Goal: Transaction & Acquisition: Book appointment/travel/reservation

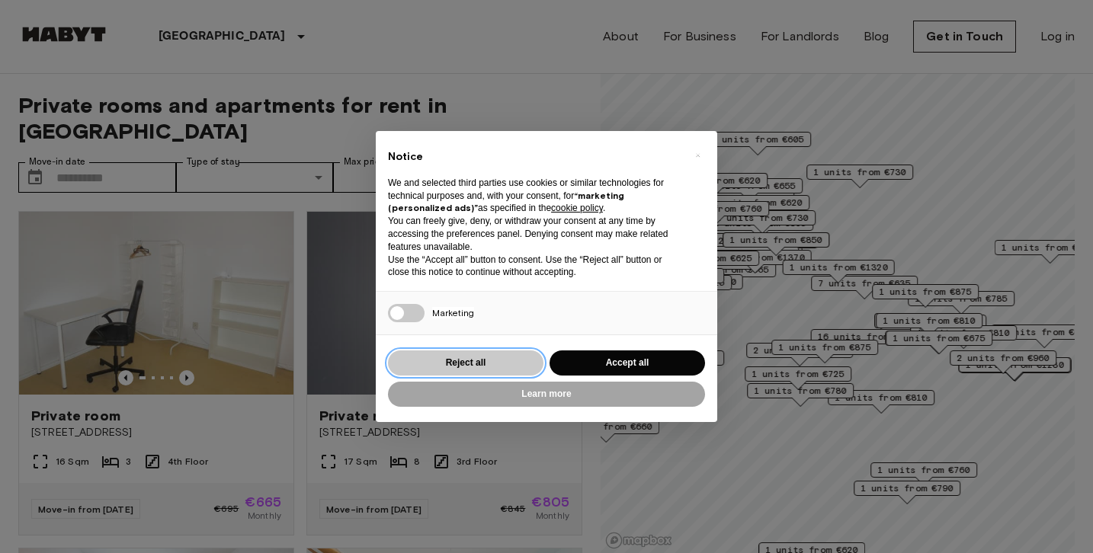
click at [516, 363] on button "Reject all" at bounding box center [465, 363] width 155 height 25
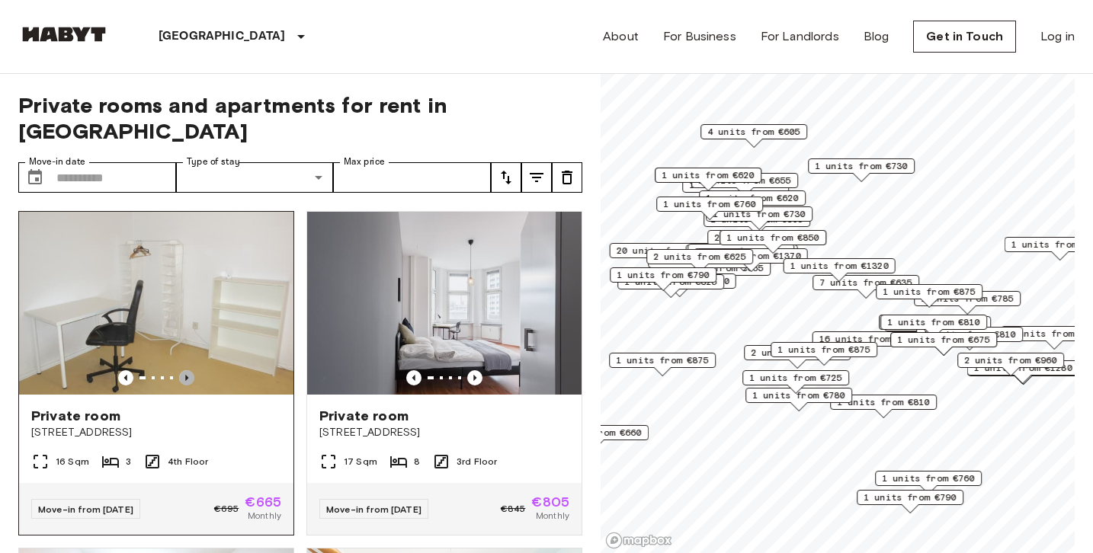
click at [187, 370] on icon "Previous image" at bounding box center [186, 377] width 15 height 15
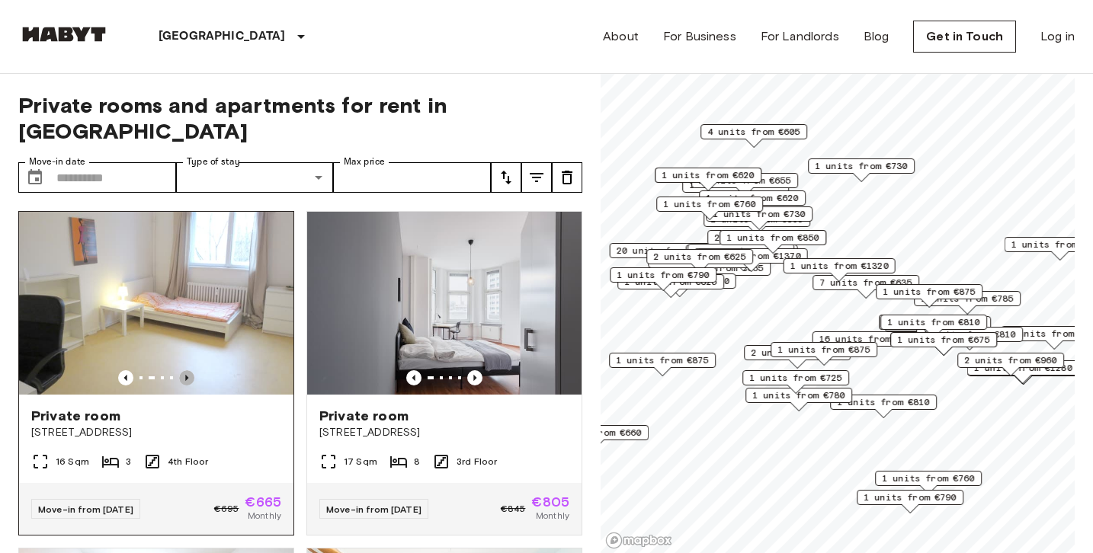
click at [187, 375] on icon "Previous image" at bounding box center [186, 378] width 3 height 6
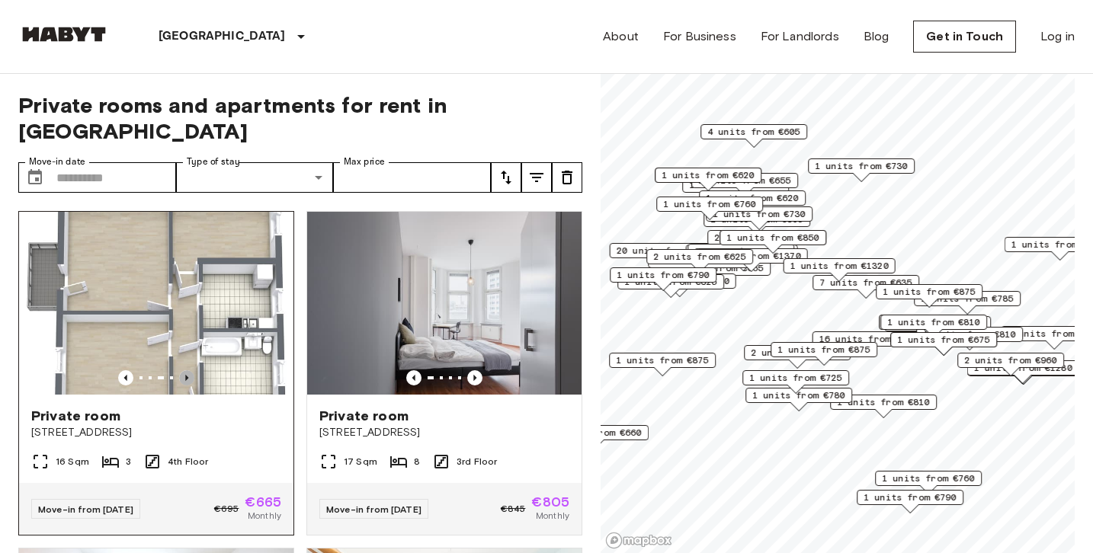
click at [187, 375] on icon "Previous image" at bounding box center [186, 378] width 3 height 6
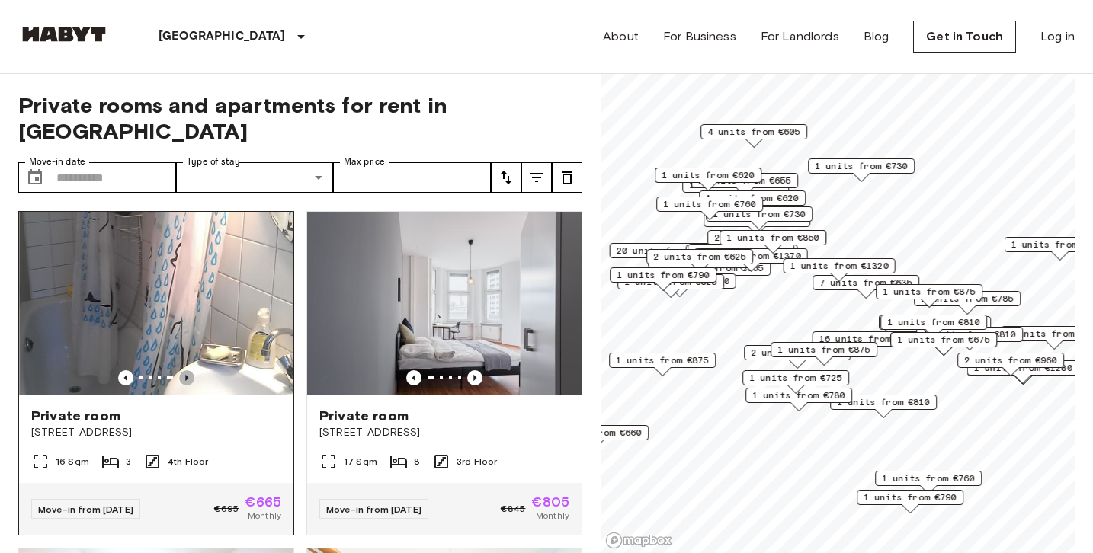
click at [187, 375] on icon "Previous image" at bounding box center [186, 378] width 3 height 6
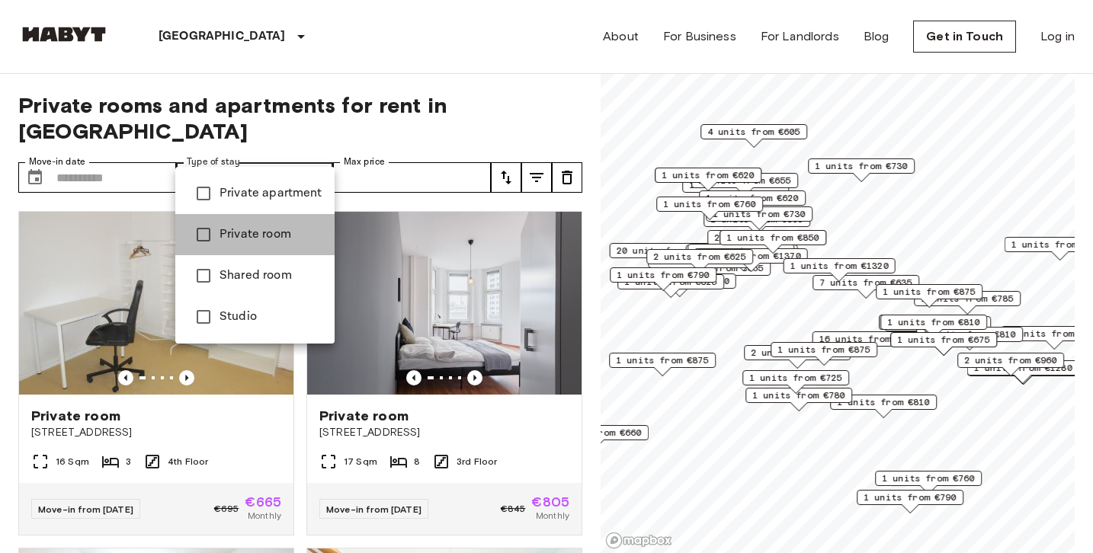
click at [290, 236] on span "Private room" at bounding box center [270, 235] width 103 height 18
type input "**********"
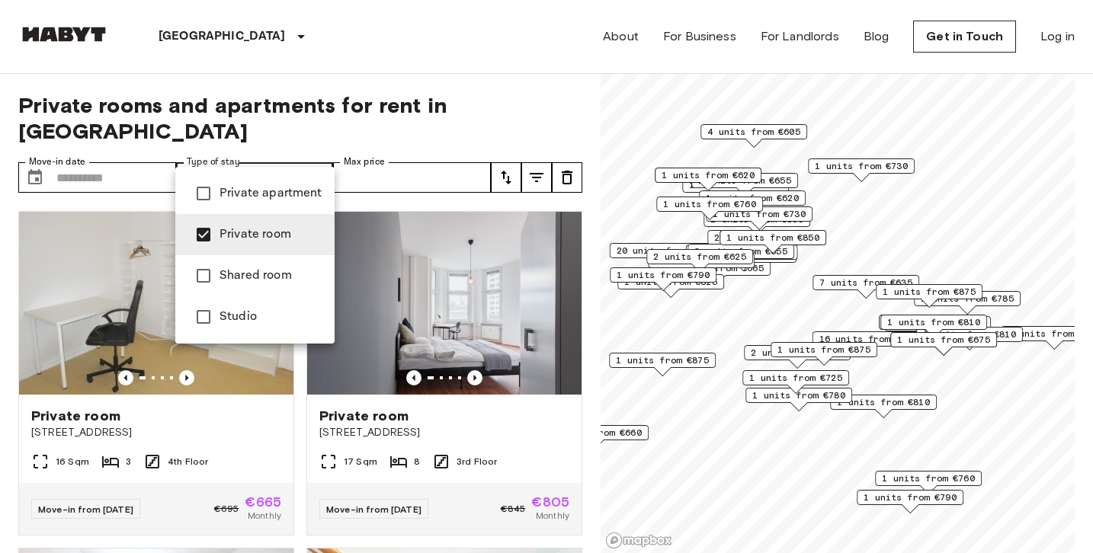
click at [436, 149] on div at bounding box center [546, 276] width 1093 height 553
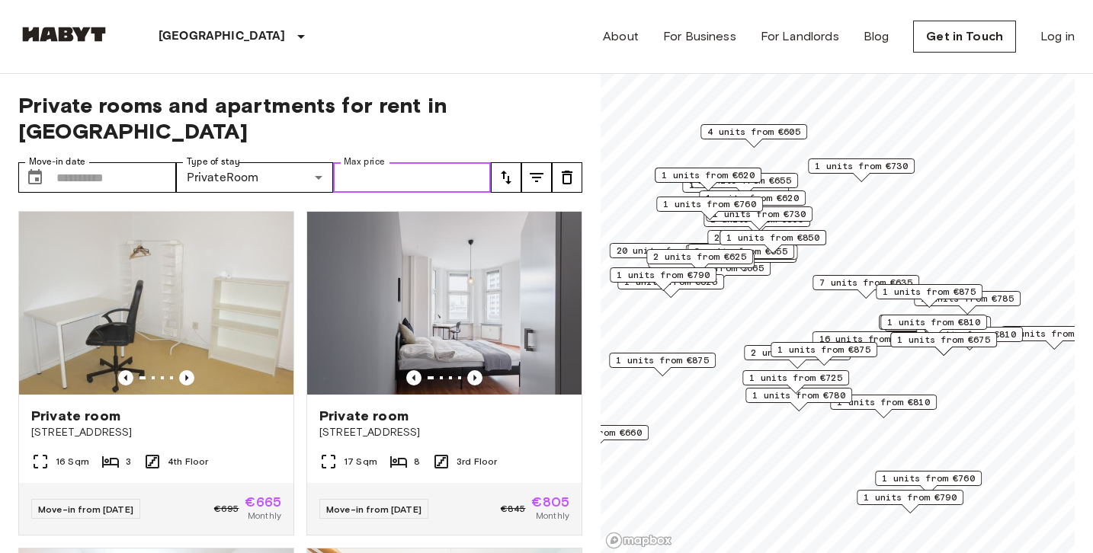
click at [454, 162] on input "Max price" at bounding box center [412, 177] width 158 height 30
click at [508, 171] on icon "tune" at bounding box center [506, 178] width 11 height 14
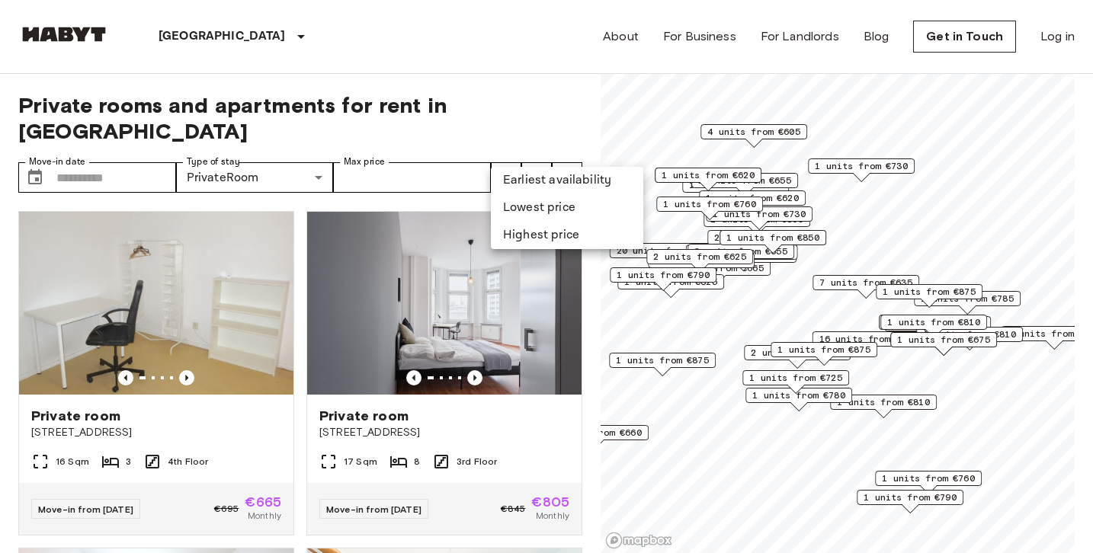
click at [519, 211] on li "Lowest price" at bounding box center [567, 207] width 152 height 27
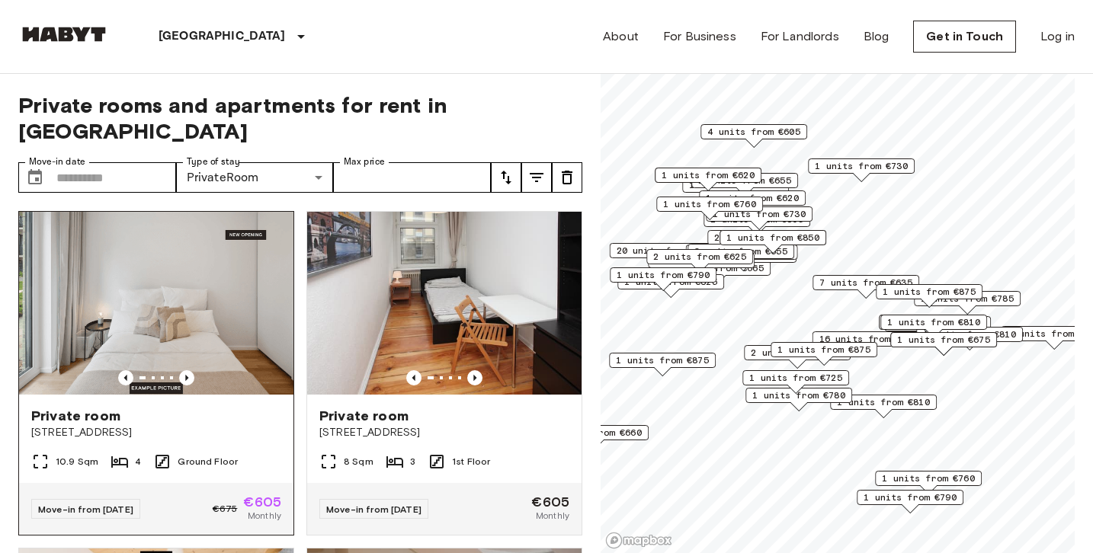
click at [239, 296] on img at bounding box center [156, 303] width 274 height 183
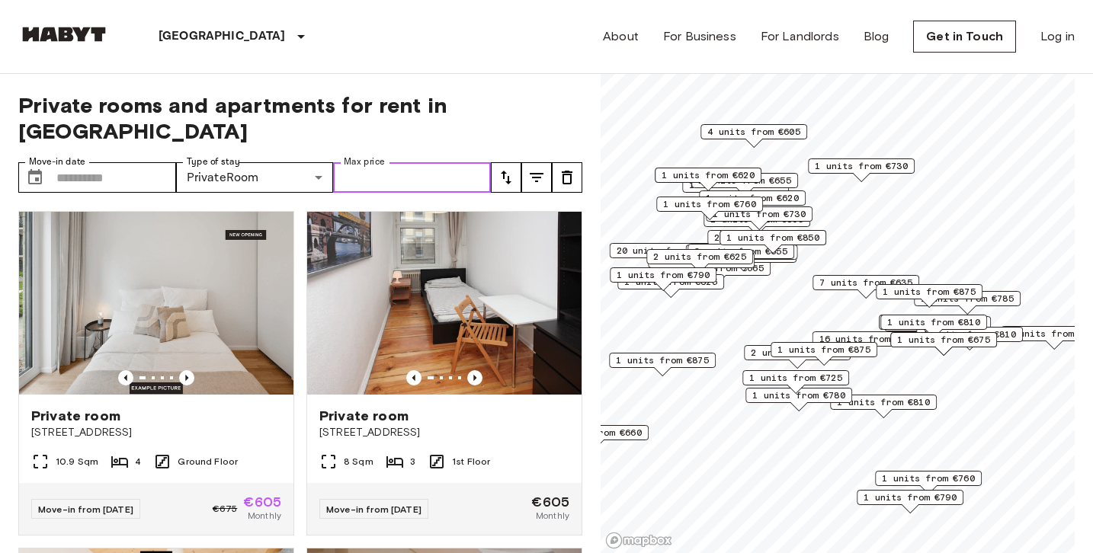
click at [465, 162] on input "Max price" at bounding box center [412, 177] width 158 height 30
type input "***"
